Goal: Use online tool/utility: Use online tool/utility

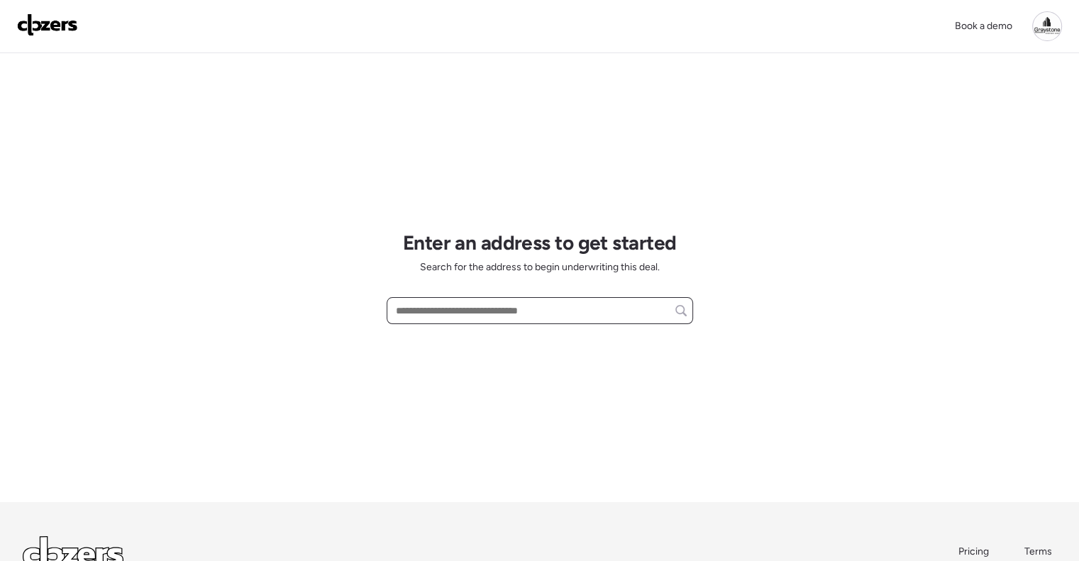
click at [493, 308] on input "text" at bounding box center [540, 311] width 294 height 20
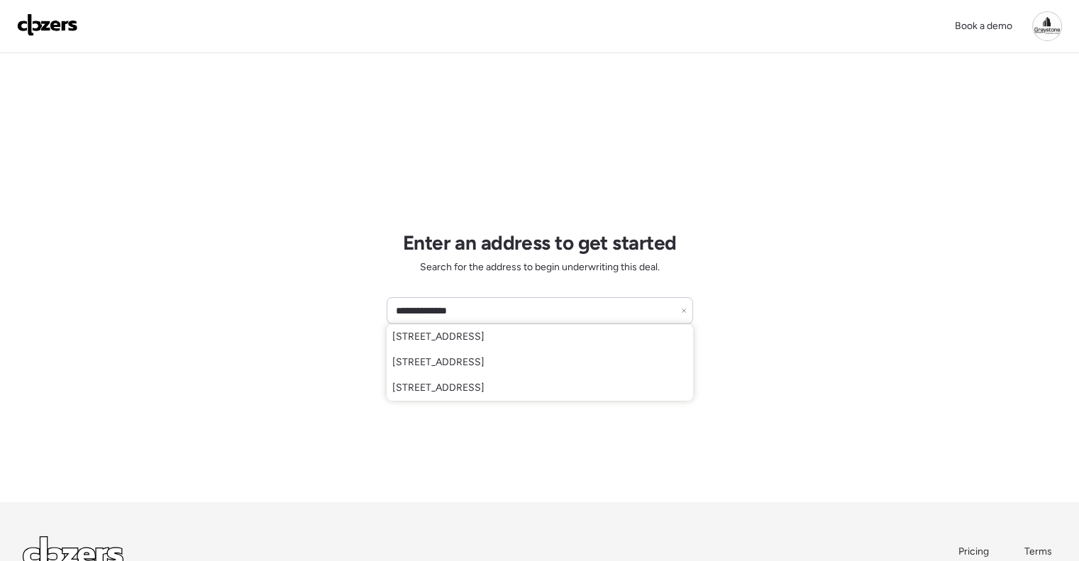
click at [472, 340] on span "[STREET_ADDRESS]" at bounding box center [438, 337] width 92 height 14
type input "**********"
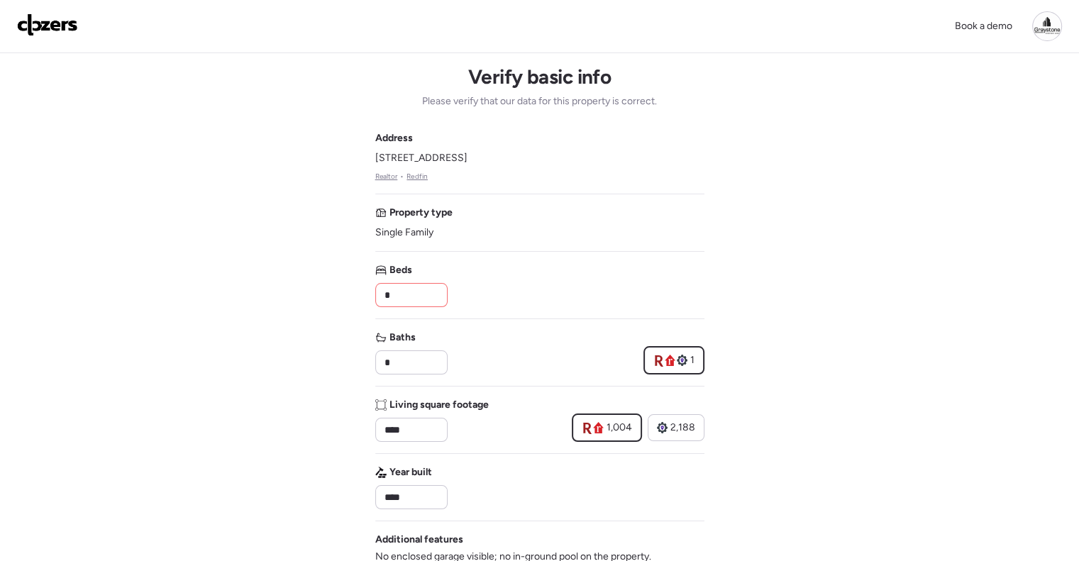
drag, startPoint x: 403, startPoint y: 294, endPoint x: 336, endPoint y: 295, distance: 66.7
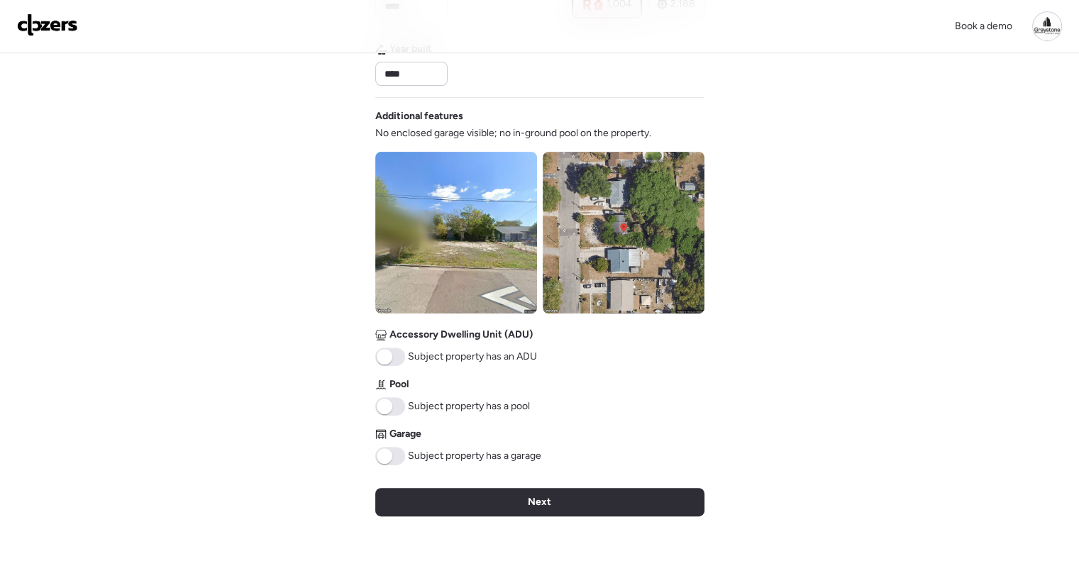
scroll to position [497, 0]
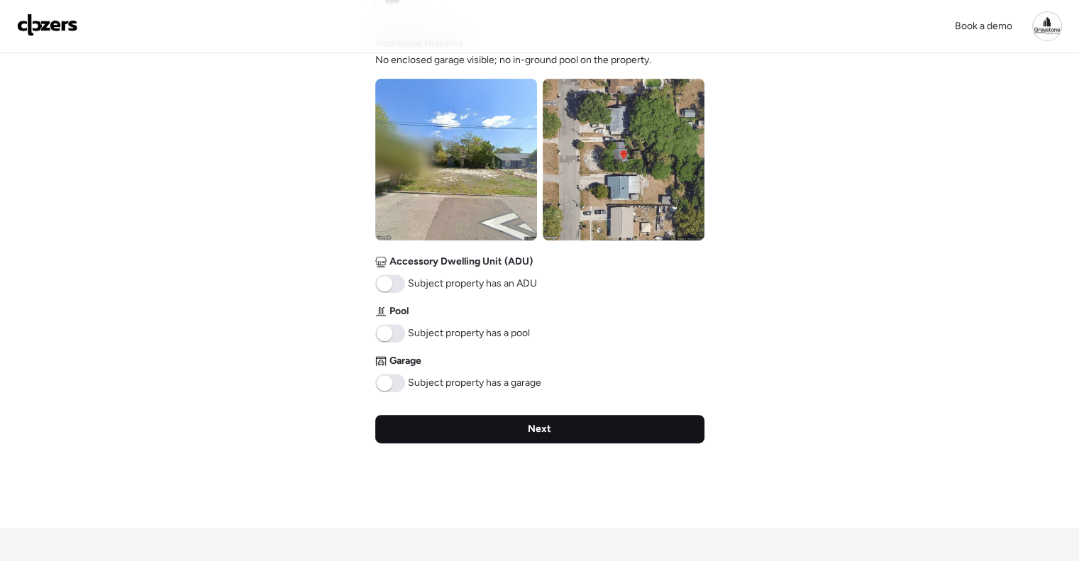
type input "*"
click at [573, 436] on div "Next" at bounding box center [539, 429] width 329 height 28
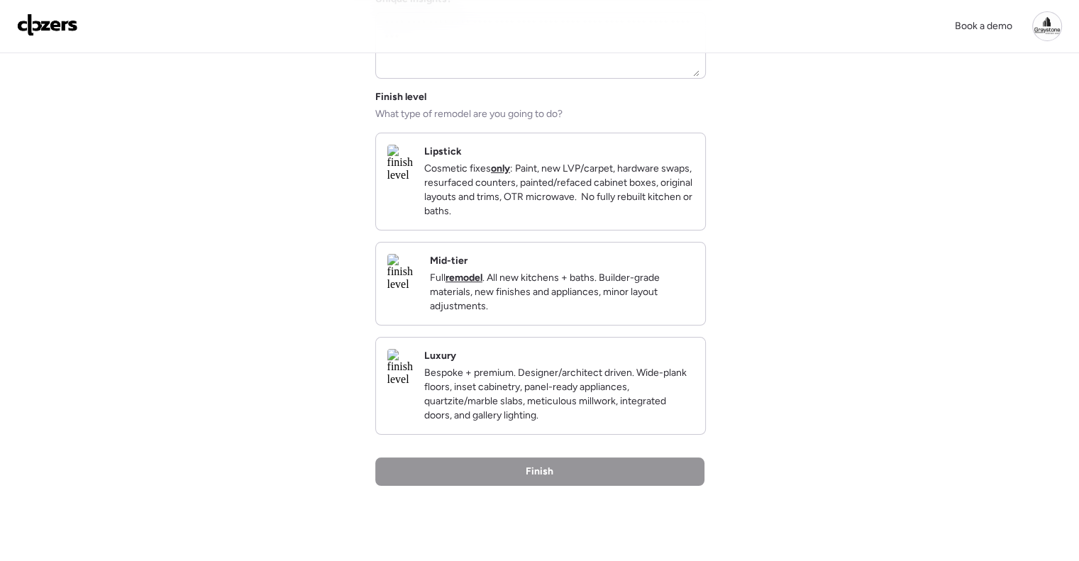
scroll to position [142, 0]
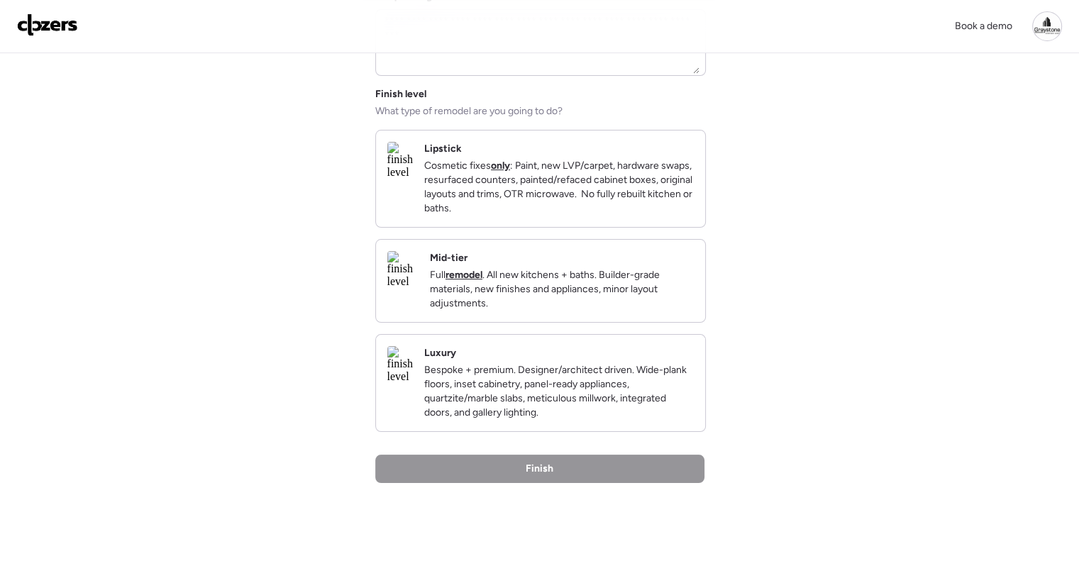
click at [567, 298] on p "Full remodel . All new kitchens + baths. Builder-grade materials, new finishes …" at bounding box center [562, 289] width 264 height 43
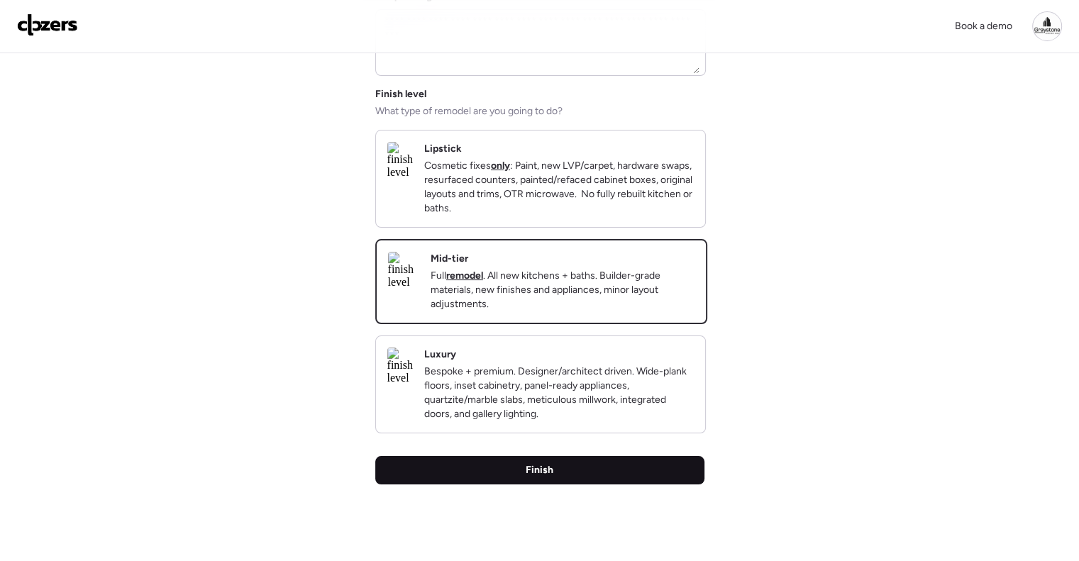
click at [561, 485] on div "Finish" at bounding box center [539, 470] width 329 height 28
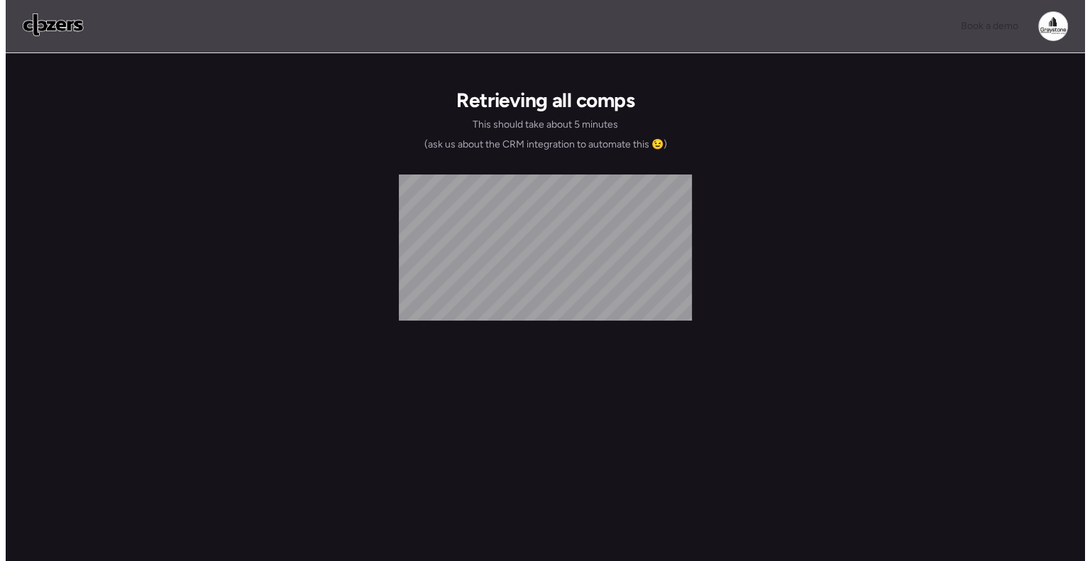
scroll to position [0, 0]
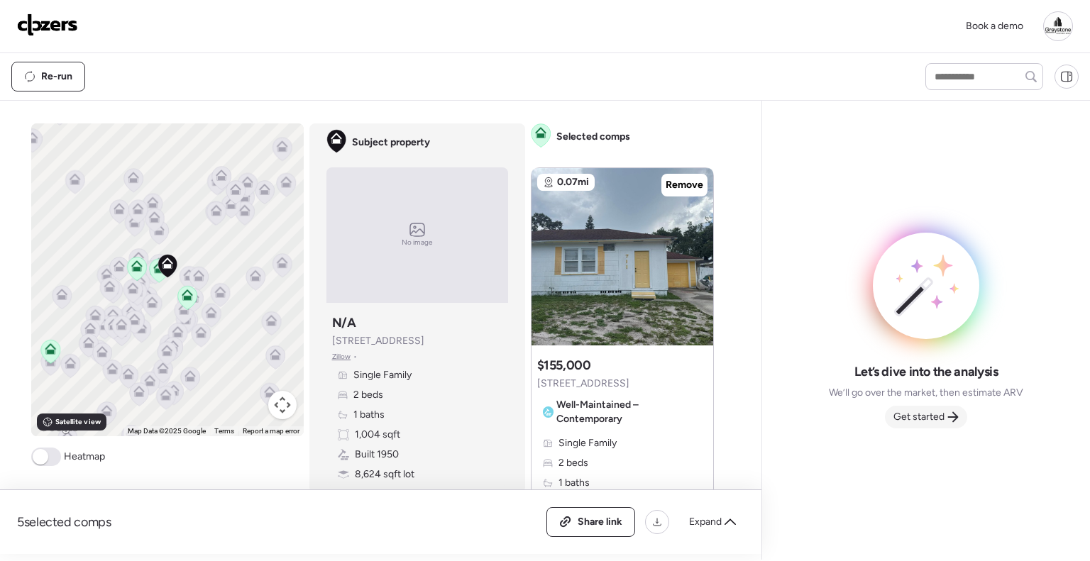
click at [951, 407] on div "Get started" at bounding box center [926, 417] width 82 height 23
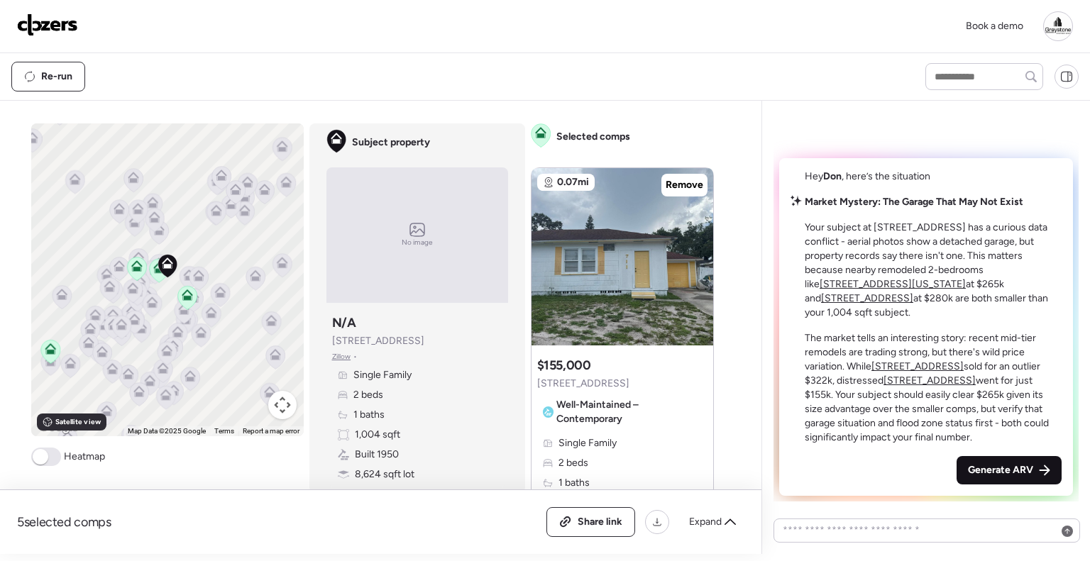
click at [1015, 471] on span "Generate ARV" at bounding box center [1000, 470] width 65 height 14
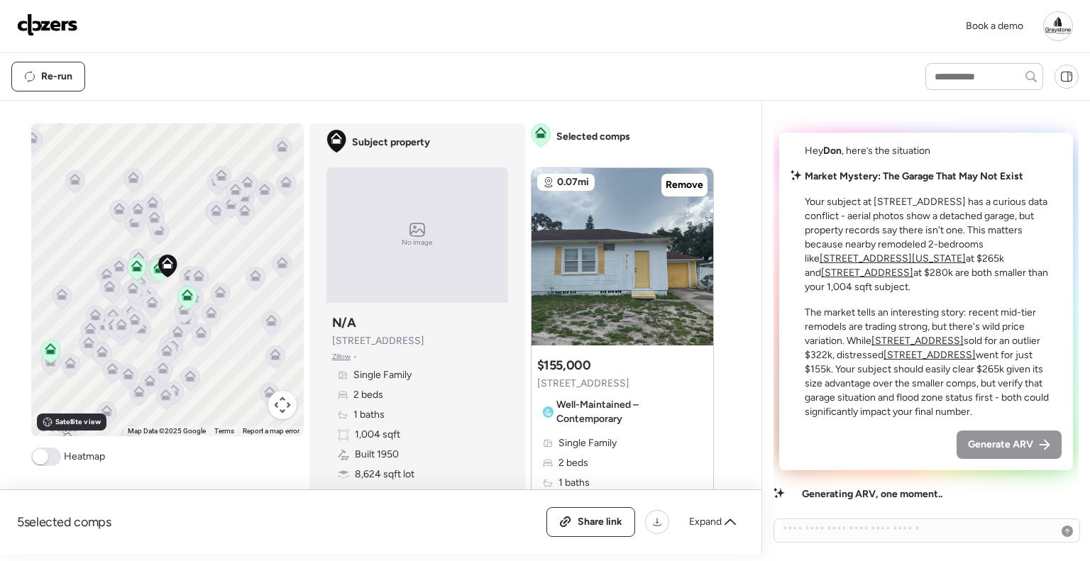
click at [1066, 35] on div at bounding box center [1058, 26] width 30 height 30
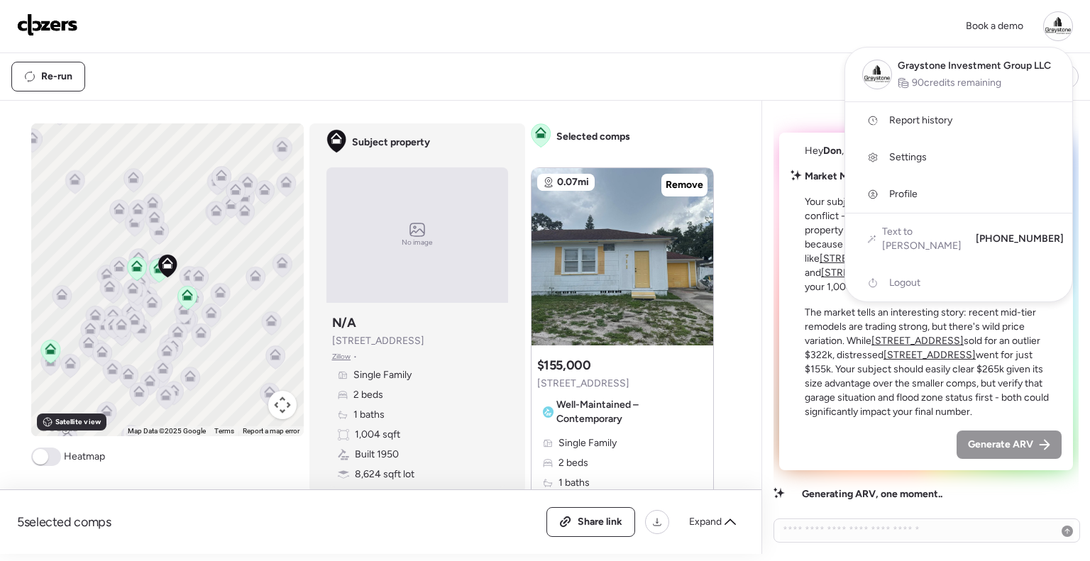
click at [1061, 27] on div at bounding box center [1058, 26] width 30 height 30
